Goal: Entertainment & Leisure: Consume media (video, audio)

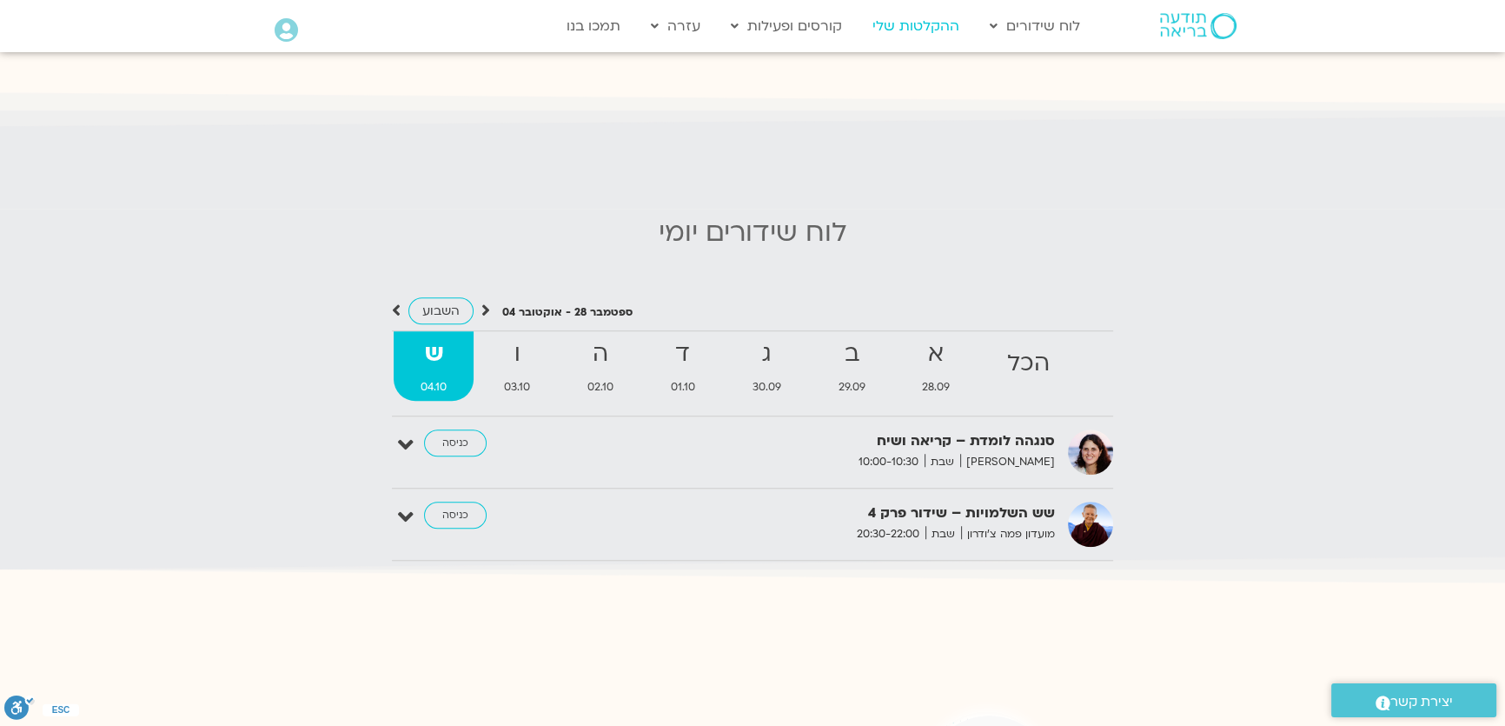
click at [925, 21] on link "ההקלטות שלי" at bounding box center [916, 26] width 104 height 33
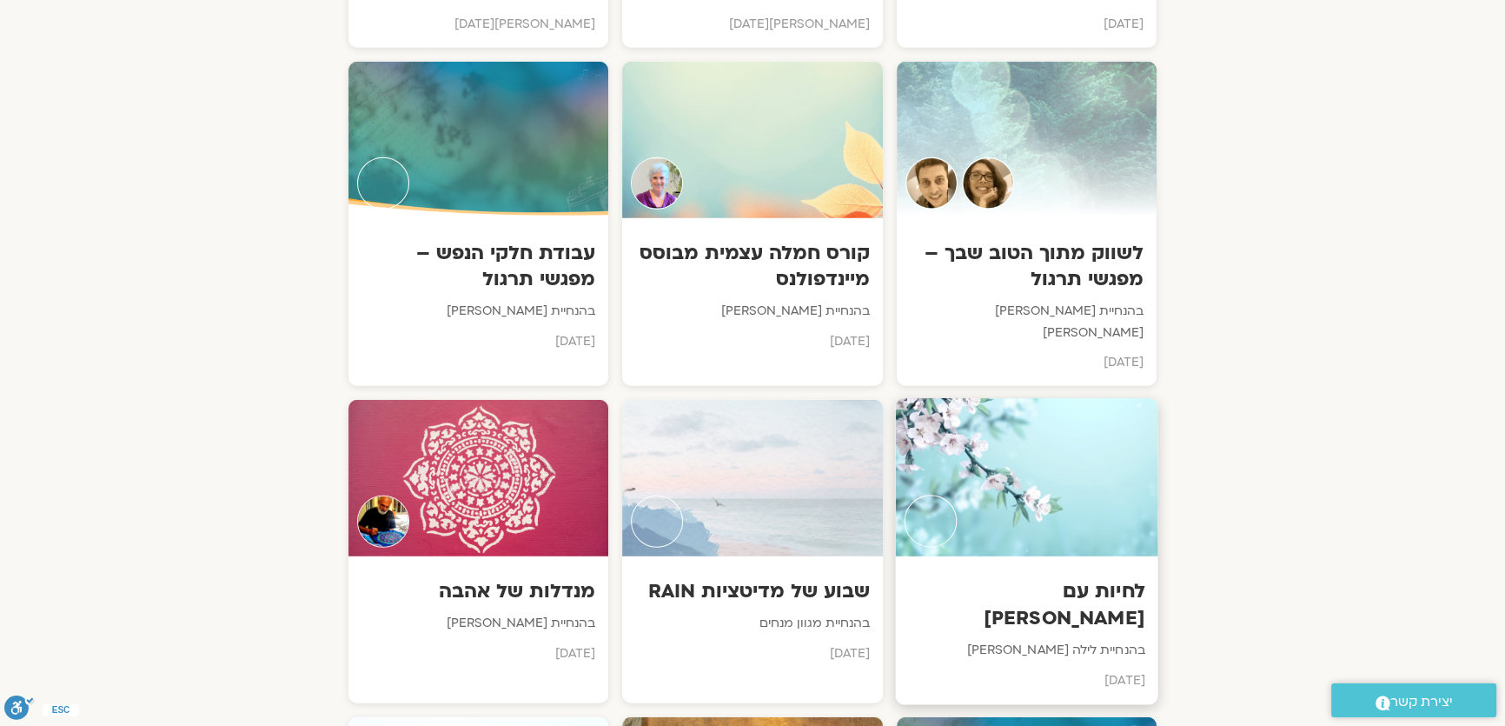
scroll to position [6004, 0]
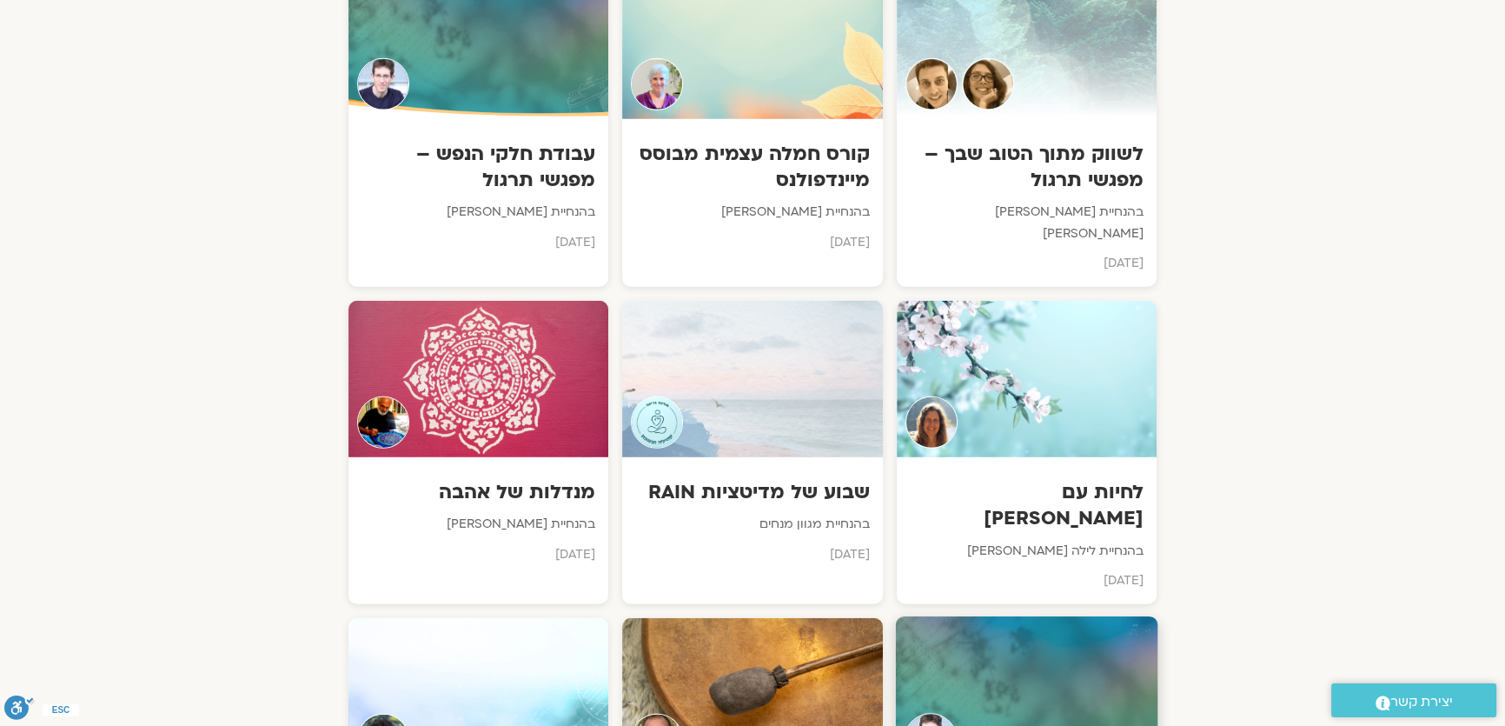
click at [1036, 617] on div at bounding box center [1026, 696] width 262 height 158
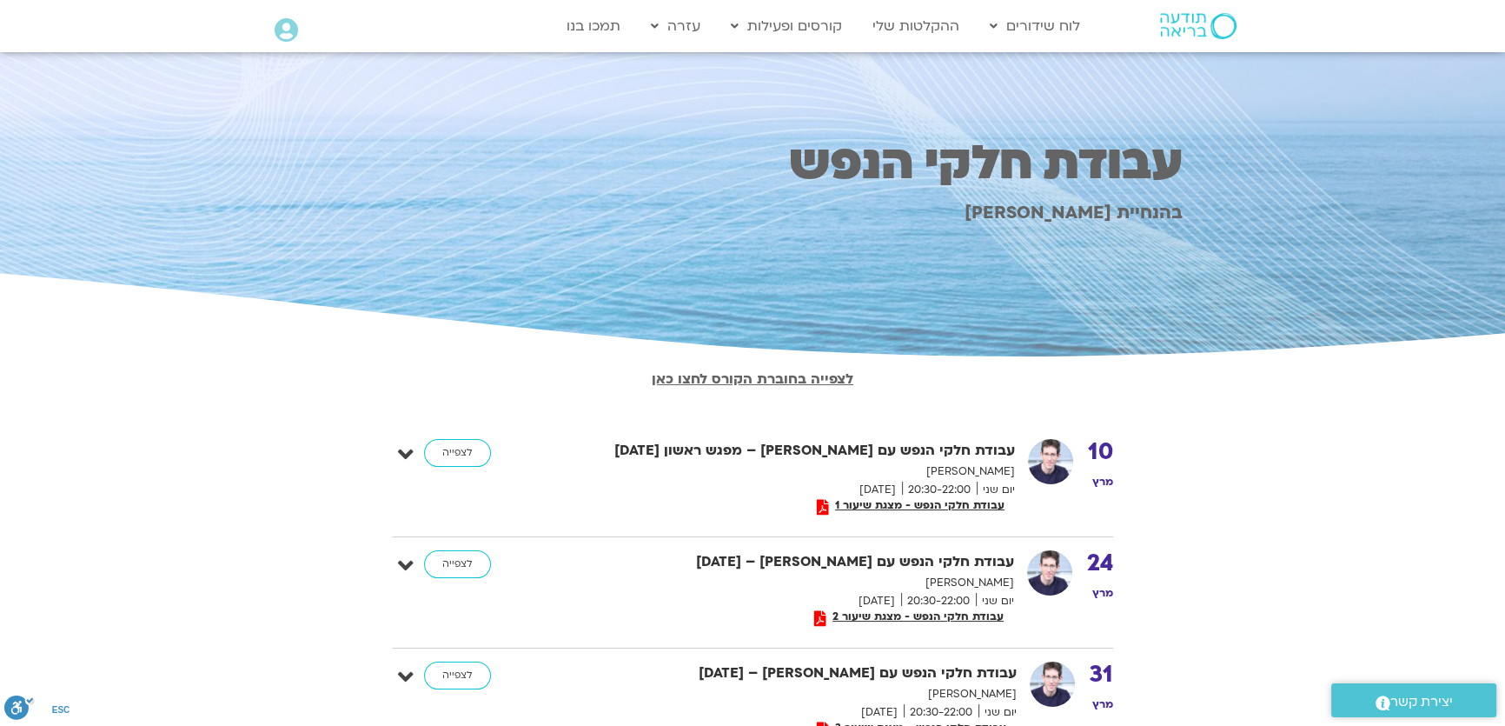
scroll to position [78, 0]
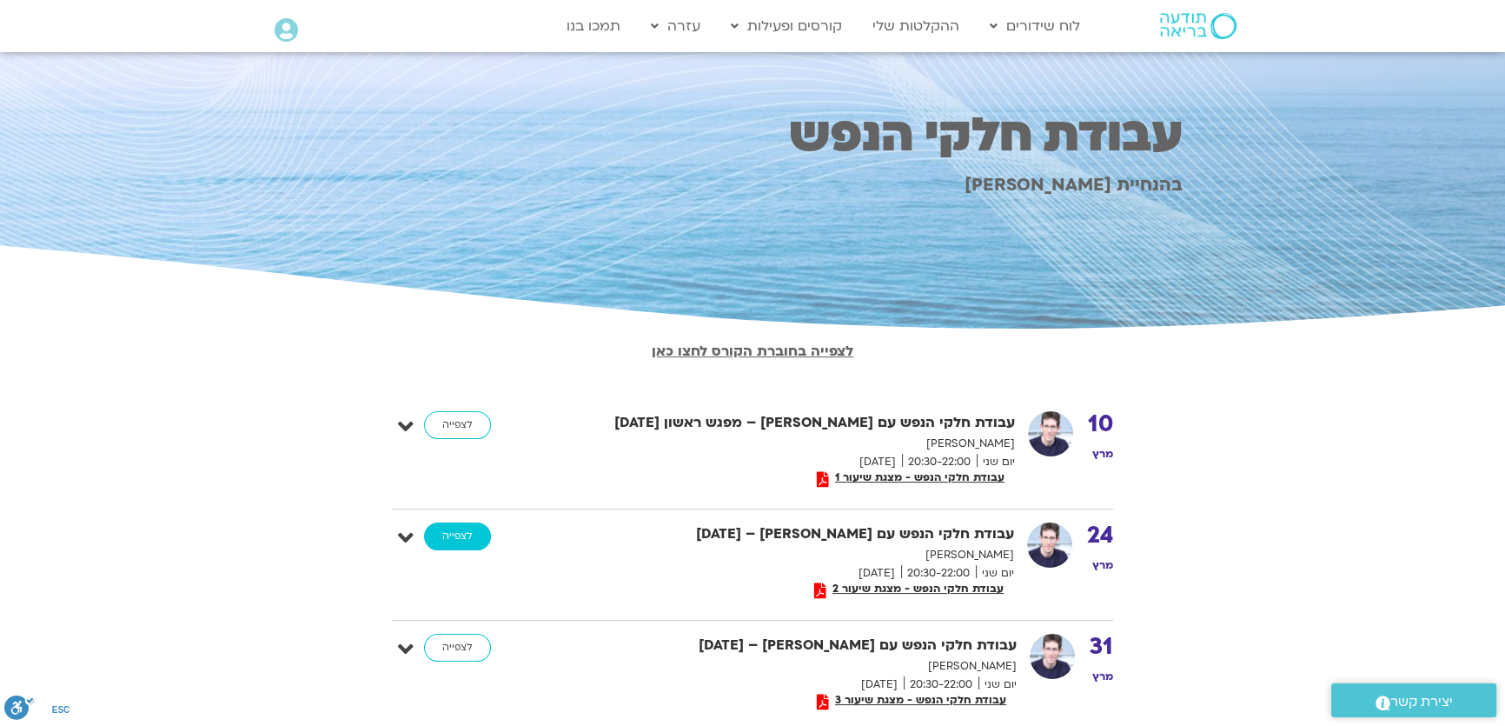
click at [464, 530] on link "לצפייה" at bounding box center [457, 536] width 67 height 28
